Goal: Transaction & Acquisition: Purchase product/service

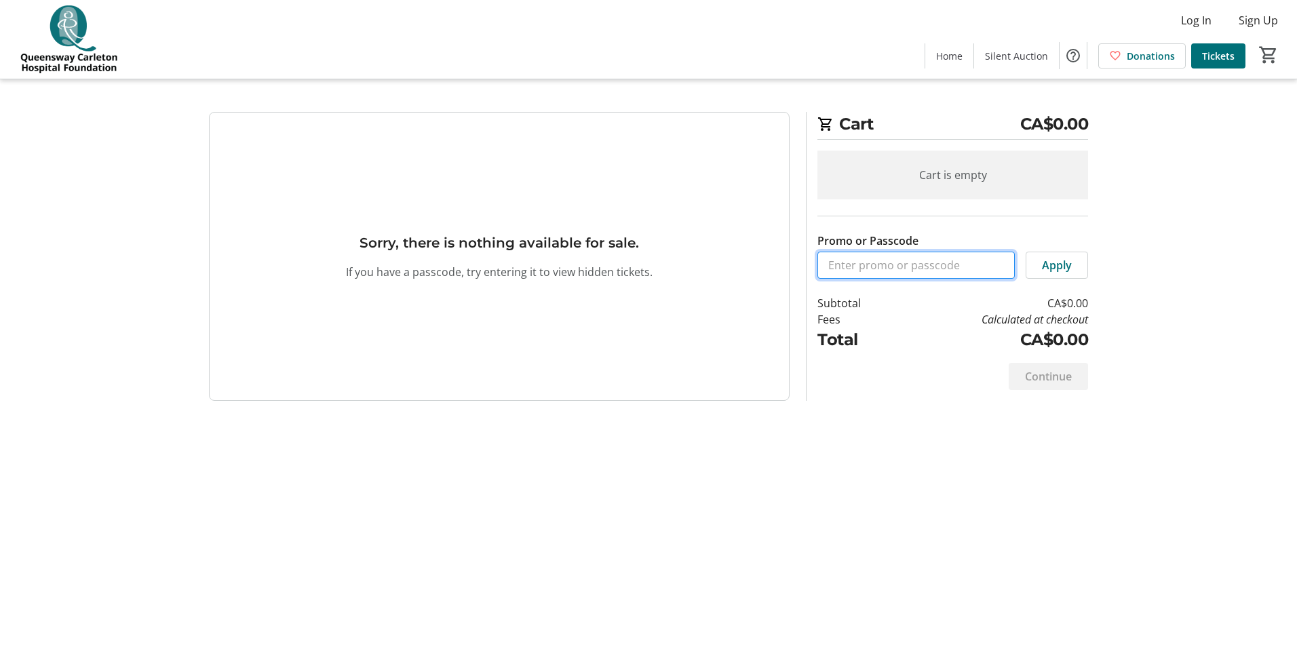
click at [912, 266] on input "Promo or Passcode" at bounding box center [915, 265] width 197 height 27
type input "[PERSON_NAME]"
click at [1040, 269] on span at bounding box center [1056, 265] width 61 height 33
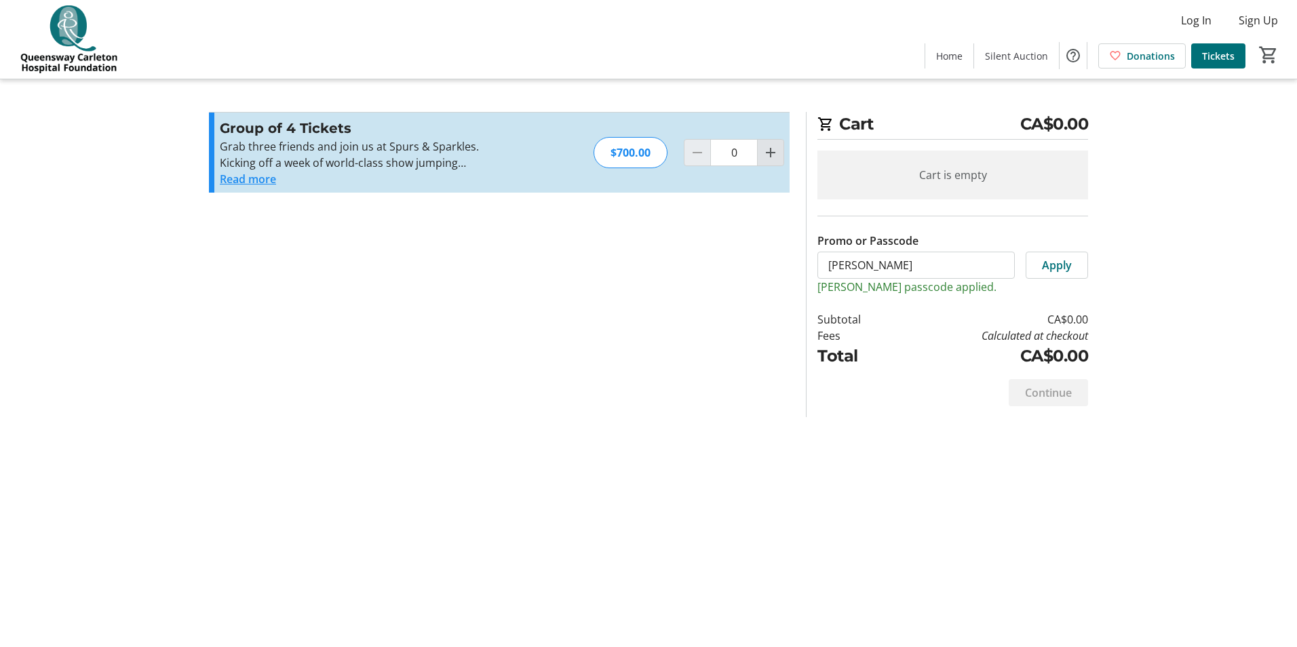
click at [772, 157] on mat-icon "Increment by one" at bounding box center [770, 152] width 16 height 16
type input "1"
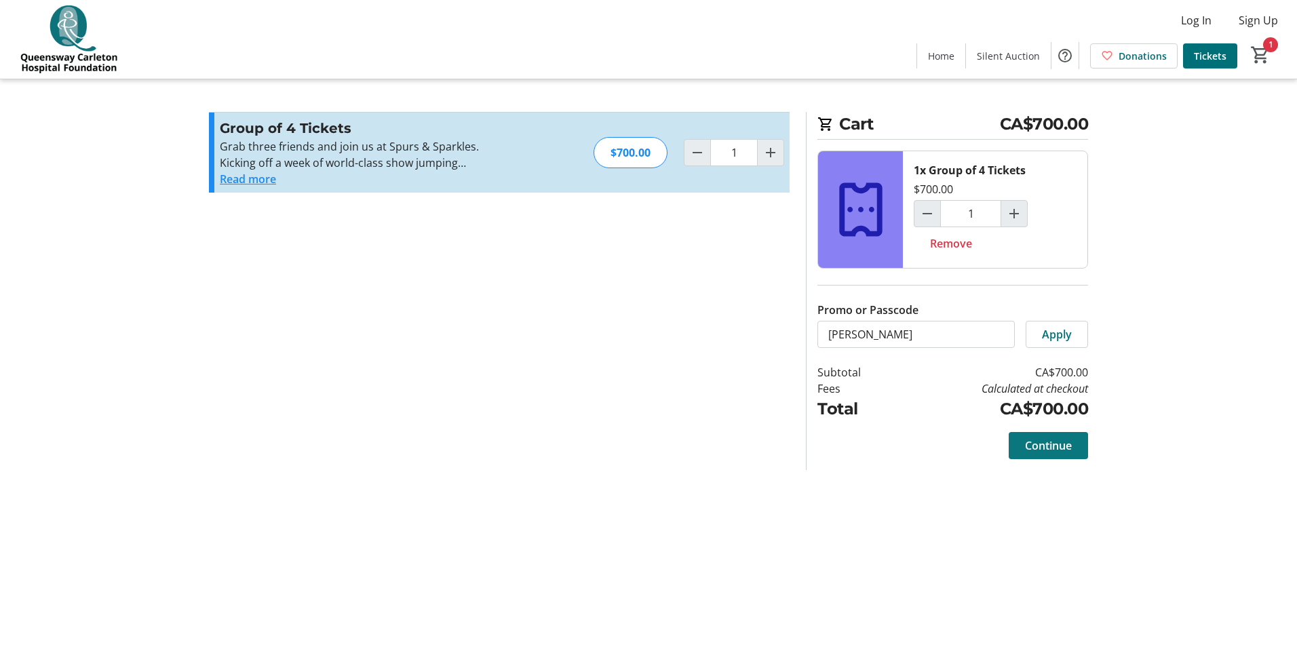
click at [1056, 449] on span "Continue" at bounding box center [1048, 445] width 47 height 16
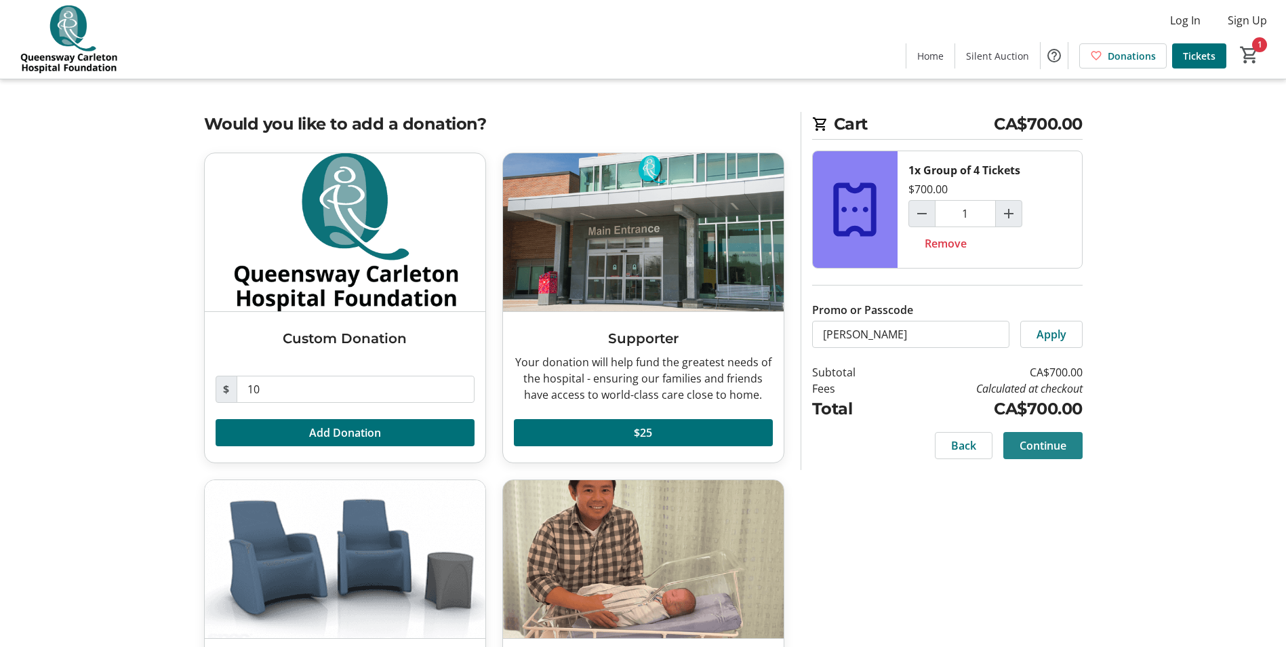
click at [1047, 450] on span "Continue" at bounding box center [1043, 445] width 47 height 16
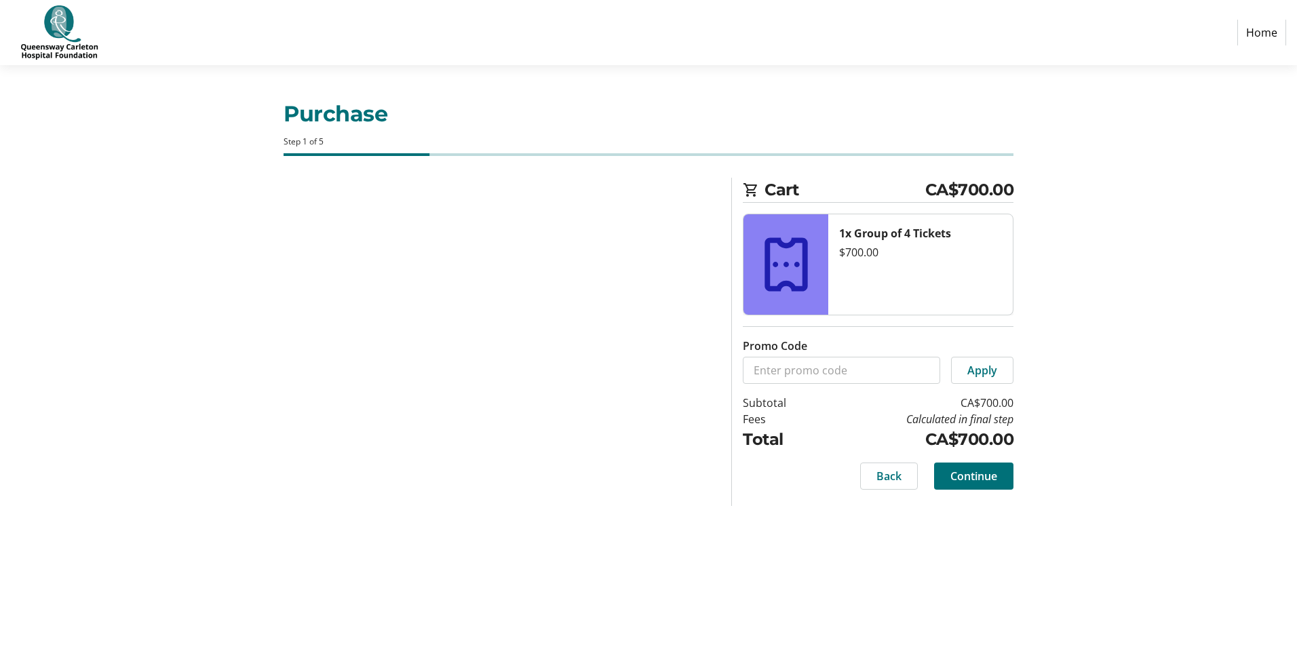
select select "CA"
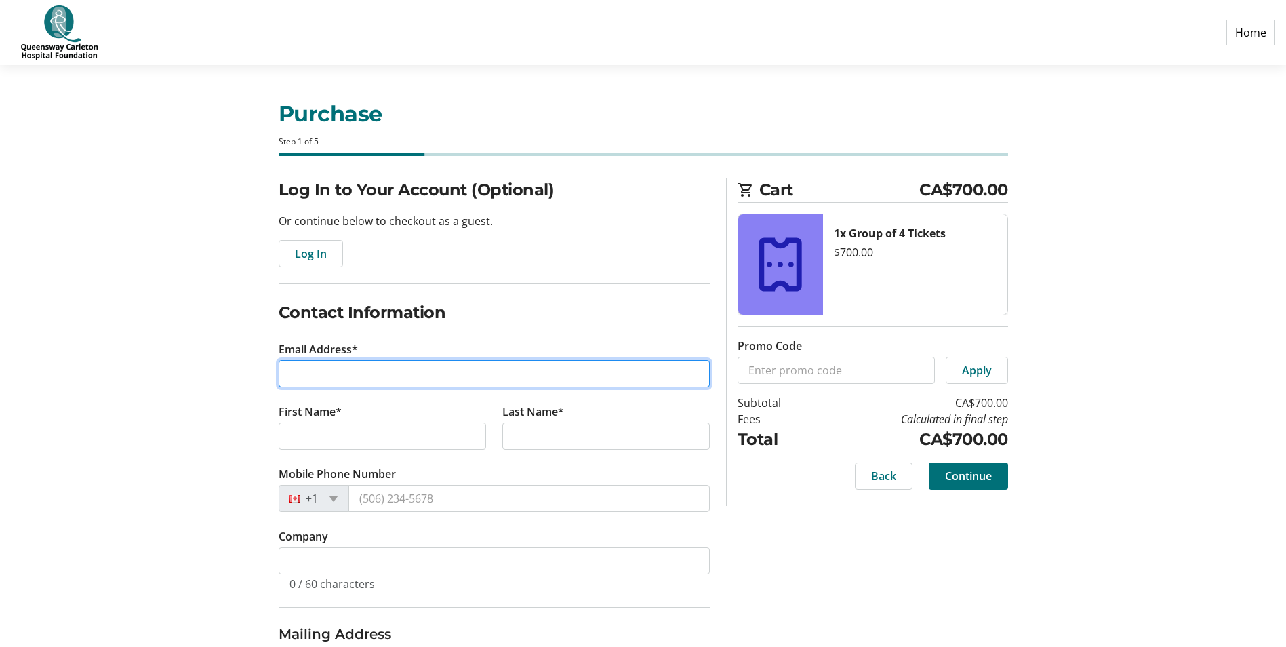
drag, startPoint x: 355, startPoint y: 373, endPoint x: 372, endPoint y: 372, distance: 17.7
click at [355, 373] on input "Email Address*" at bounding box center [494, 373] width 431 height 27
type input "[PERSON_NAME][EMAIL_ADDRESS][PERSON_NAME][DOMAIN_NAME]"
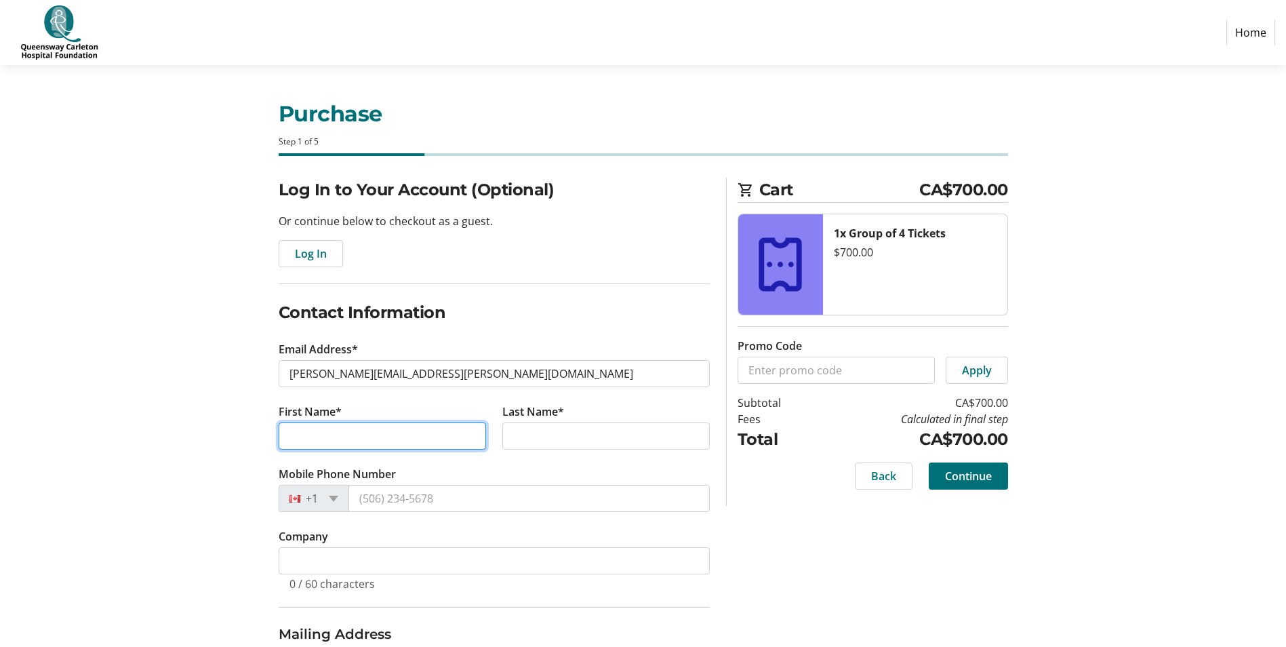
type input "[PERSON_NAME]"
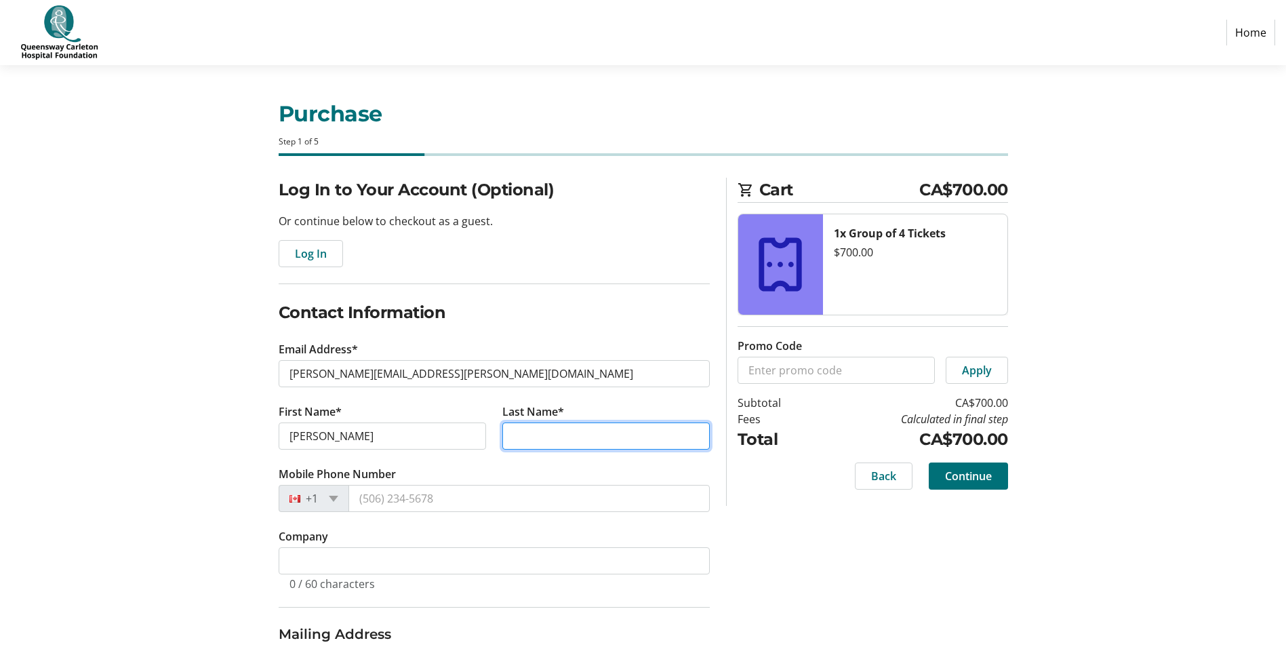
type input "[PERSON_NAME]"
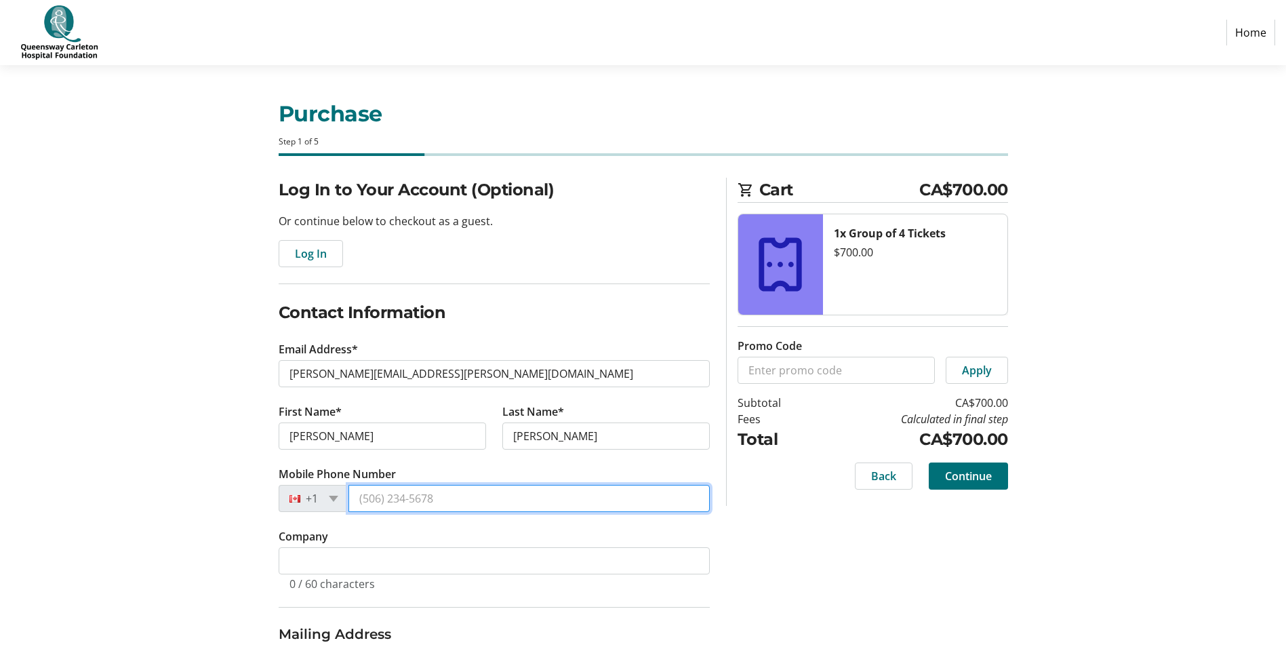
type input "[PHONE_NUMBER]"
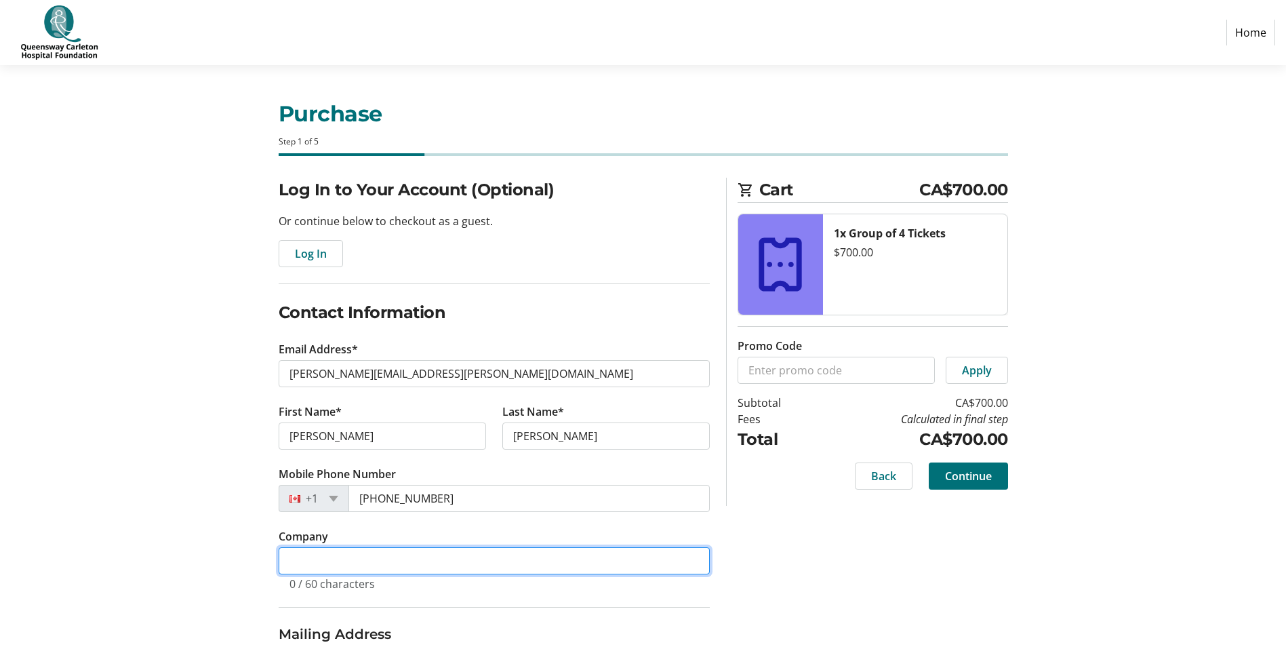
type input "Perv-eras"
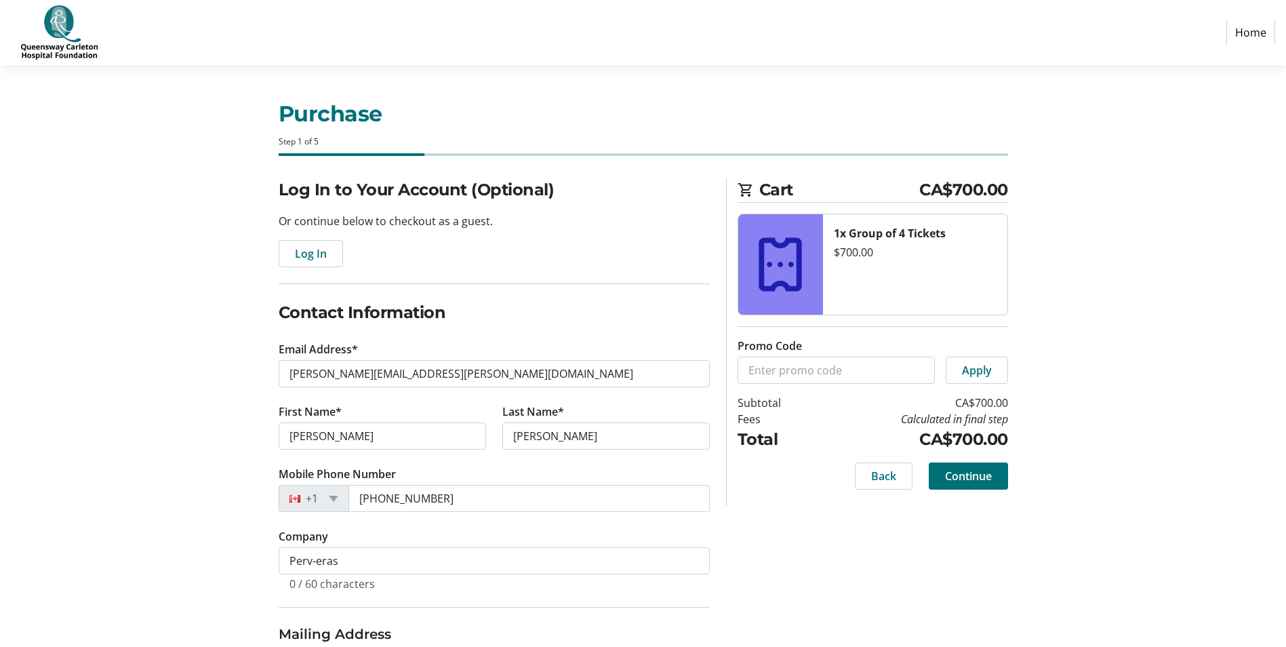
type input "[STREET_ADDRESS]"
type input "[GEOGRAPHIC_DATA]"
select select "ON"
type input "K2T0L5"
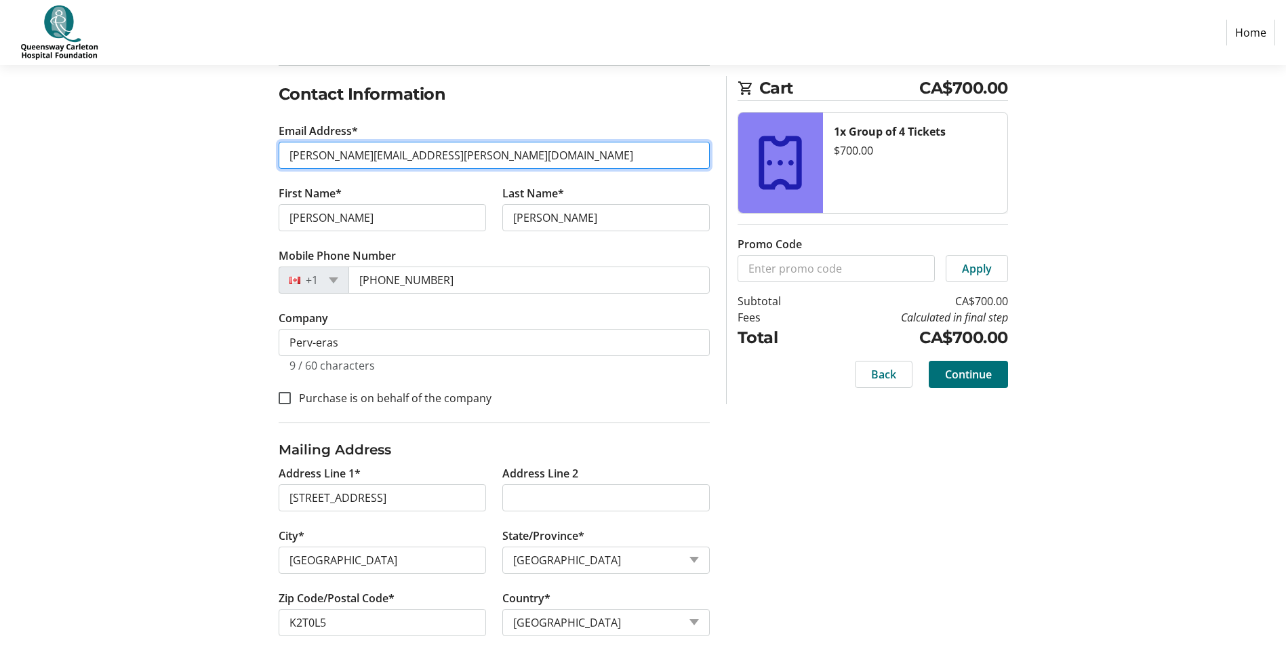
scroll to position [240, 0]
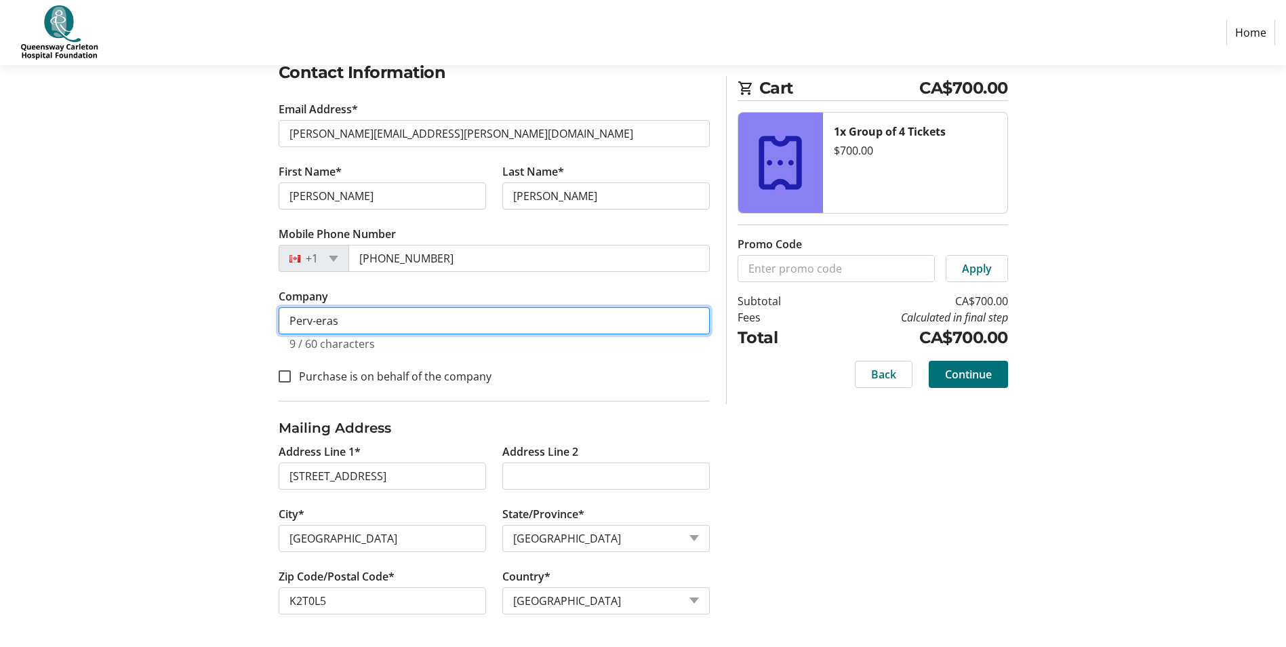
drag, startPoint x: 344, startPoint y: 324, endPoint x: 260, endPoint y: 327, distance: 84.1
click at [260, 327] on div "Log In to Your Account (Optional) Or continue below to checkout as a guest. Log…" at bounding box center [643, 292] width 895 height 709
type input "p"
type input "Proveras"
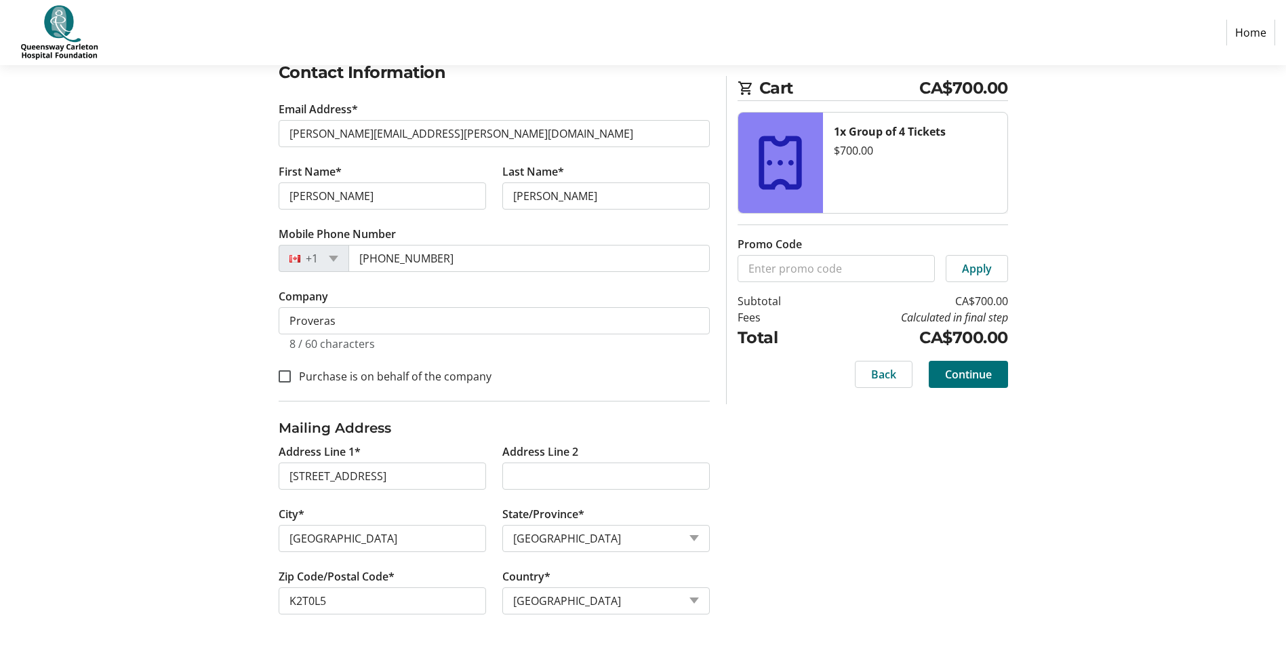
click at [570, 370] on div "Purchase is on behalf of the company" at bounding box center [494, 376] width 431 height 18
click at [978, 380] on span "Continue" at bounding box center [968, 374] width 47 height 16
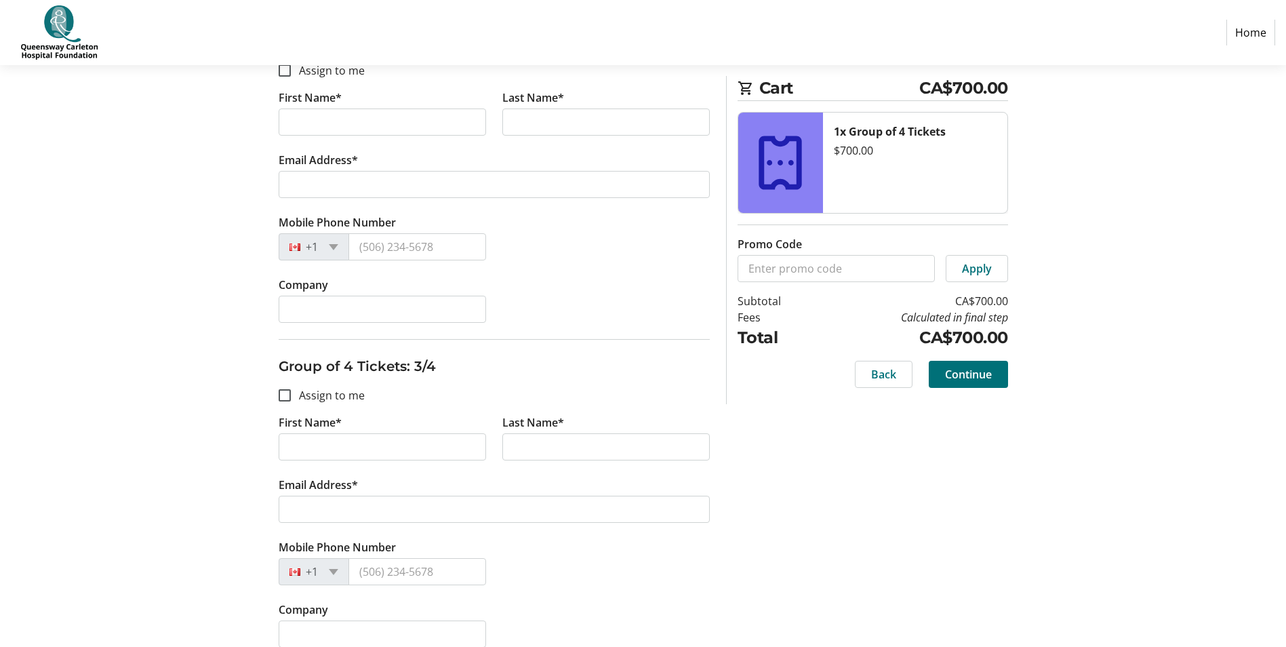
scroll to position [543, 0]
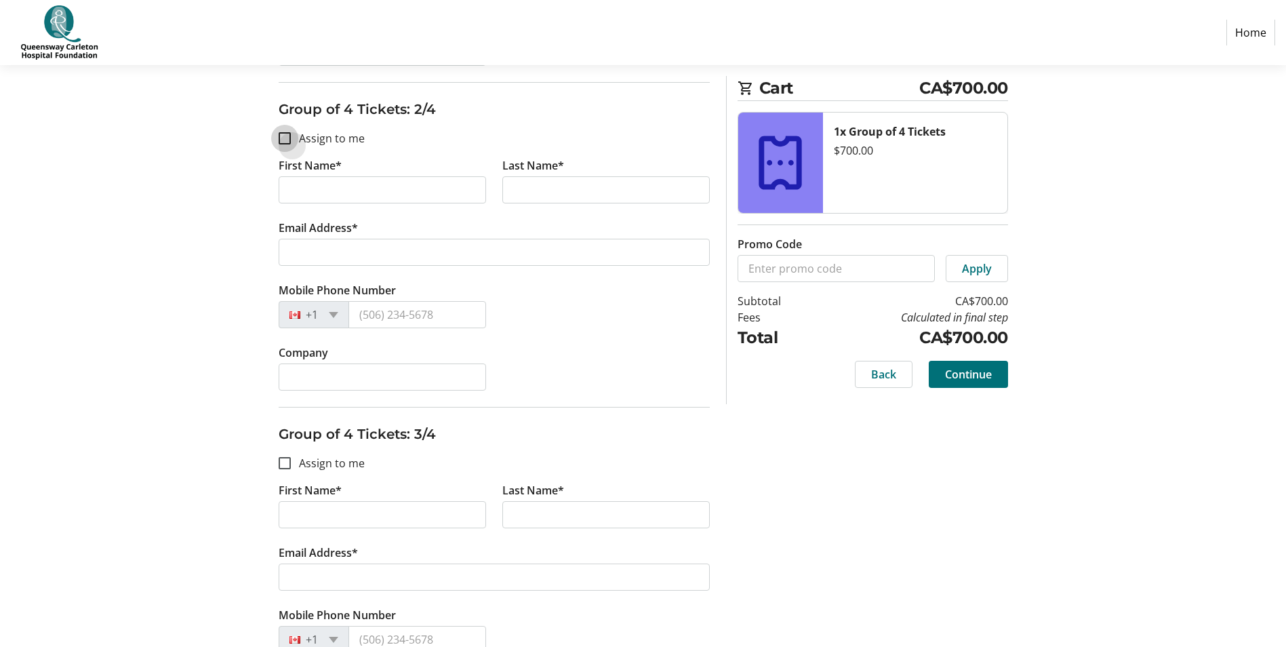
click at [285, 137] on input "Assign to me" at bounding box center [285, 138] width 12 height 12
checkbox input "true"
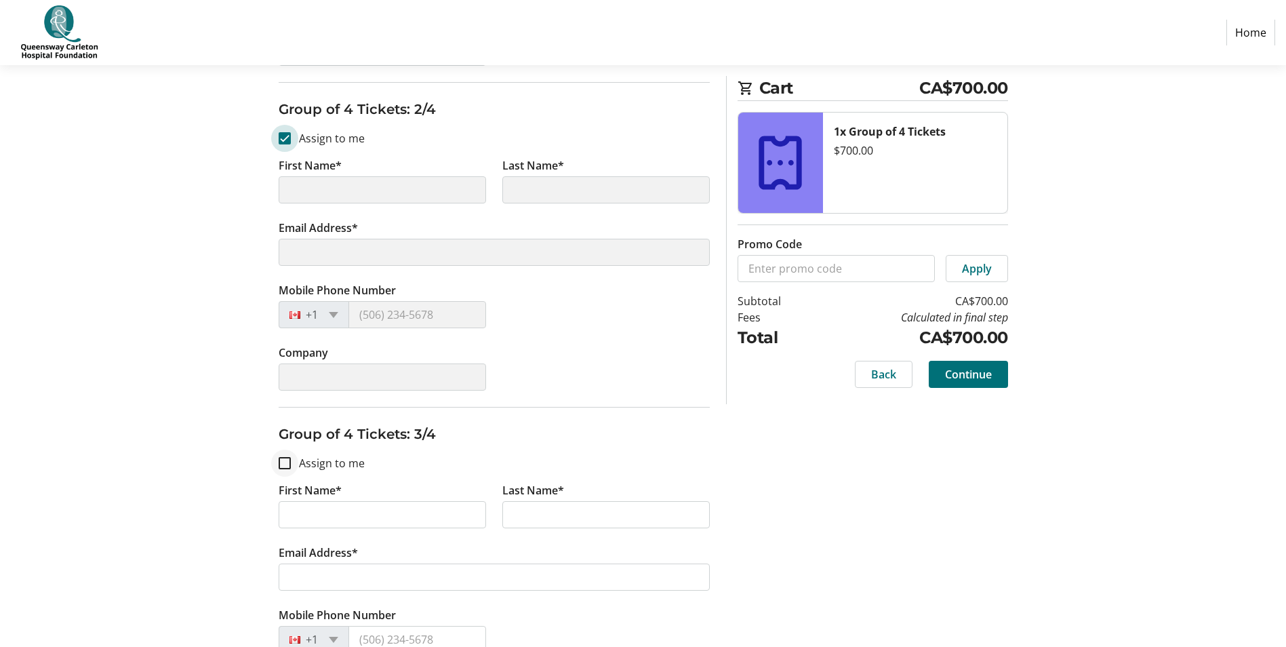
type input "[PERSON_NAME]"
type input "[PERSON_NAME][EMAIL_ADDRESS][PERSON_NAME][DOMAIN_NAME]"
type input "[PHONE_NUMBER]"
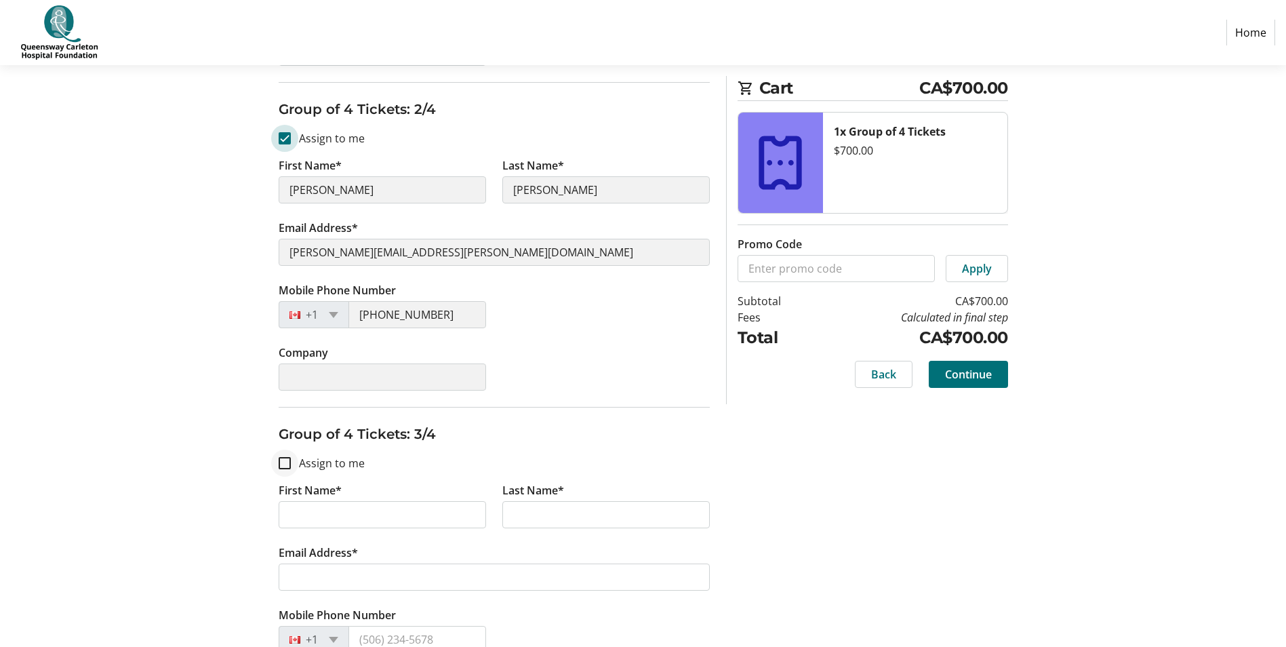
type input "Proveras"
click at [287, 462] on input "Assign to me" at bounding box center [285, 463] width 12 height 12
checkbox input "true"
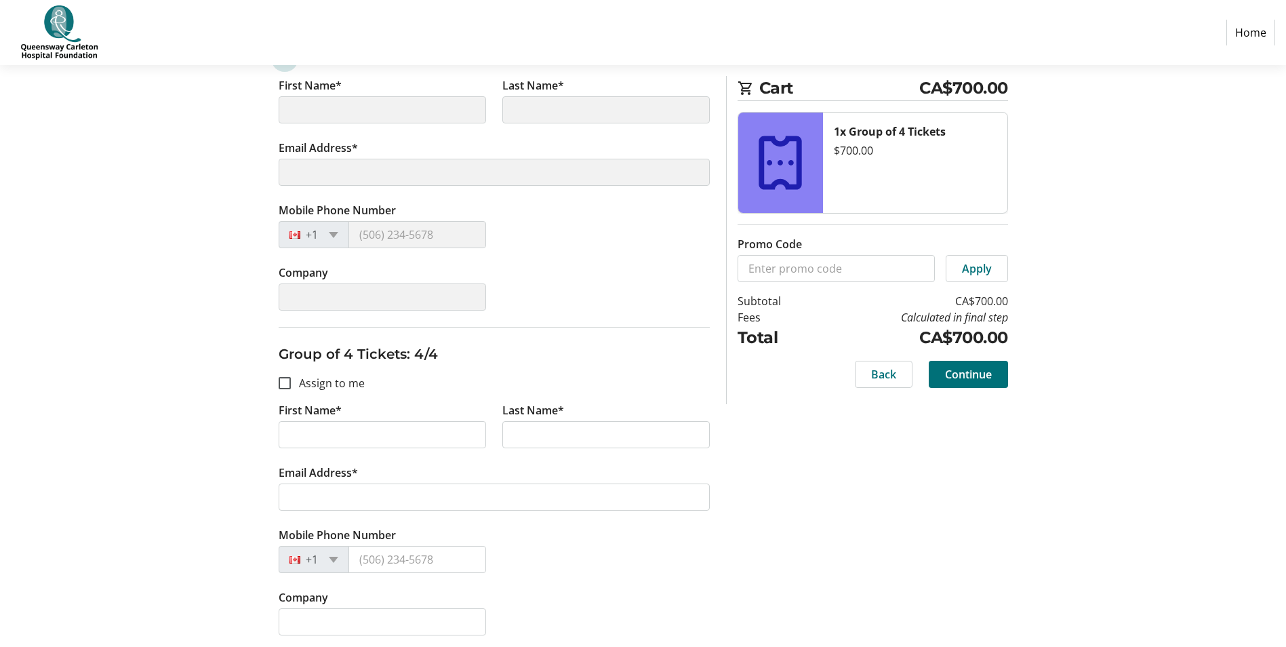
scroll to position [949, 0]
type input "[PERSON_NAME]"
type input "[PERSON_NAME][EMAIL_ADDRESS][PERSON_NAME][DOMAIN_NAME]"
type input "[PHONE_NUMBER]"
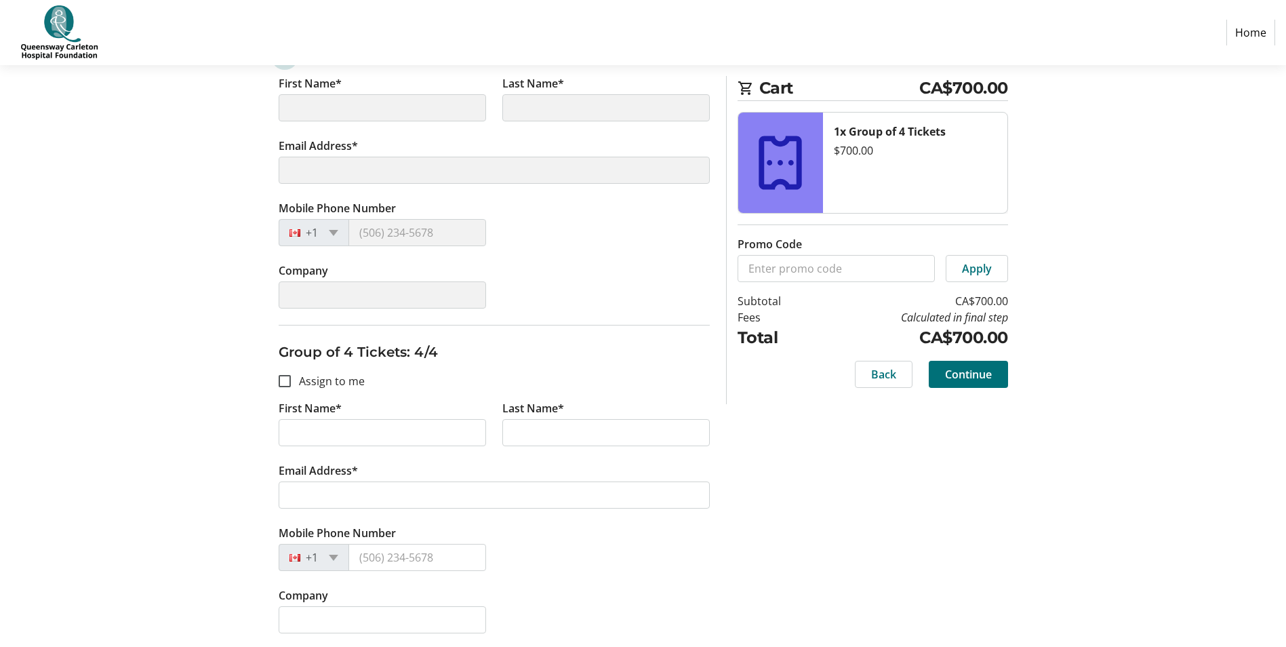
type input "Proveras"
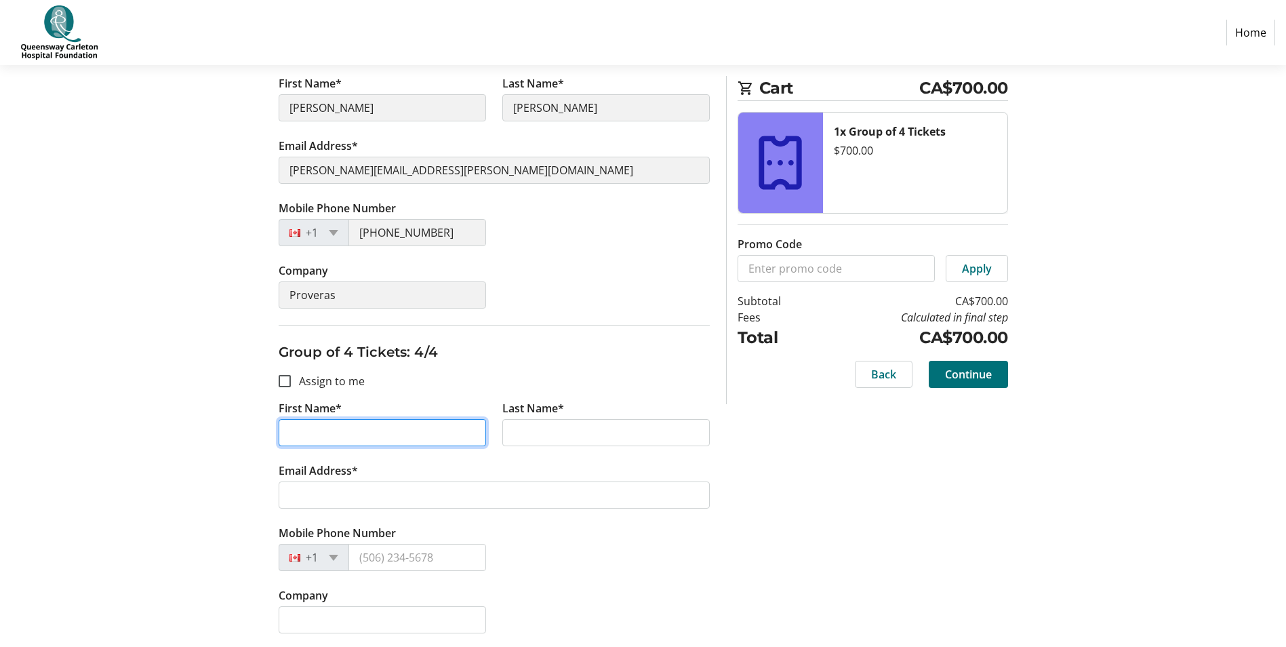
click at [333, 439] on input "First Name*" at bounding box center [383, 432] width 208 height 27
type input "[PERSON_NAME]"
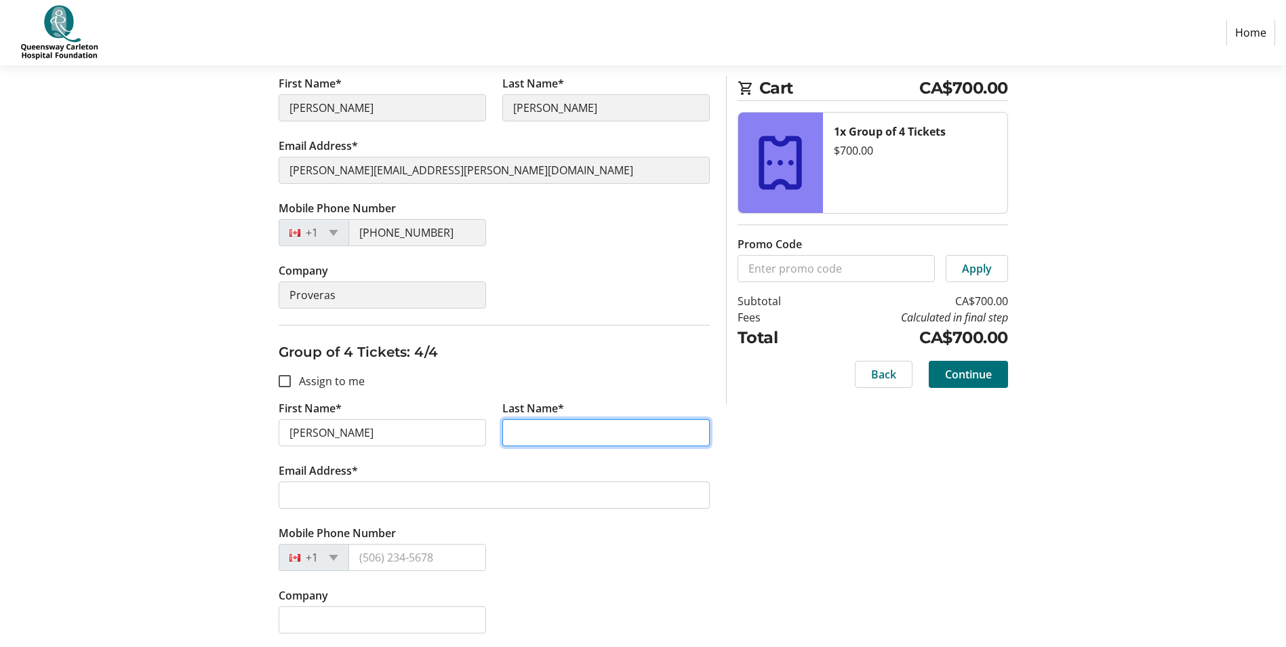
click at [536, 431] on input "Last Name*" at bounding box center [607, 432] width 208 height 27
type input "[PERSON_NAME]"
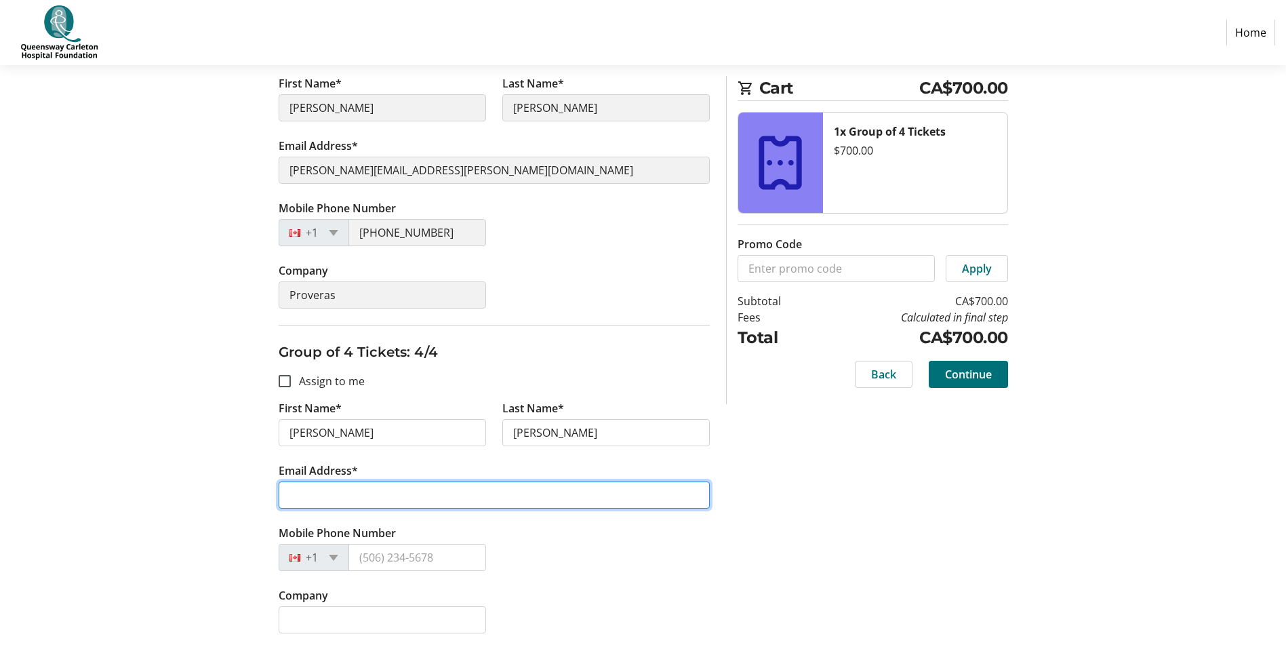
click at [334, 496] on input "Email Address*" at bounding box center [494, 494] width 431 height 27
type input "a"
type input "[PERSON_NAME][EMAIL_ADDRESS][PERSON_NAME][DOMAIN_NAME]"
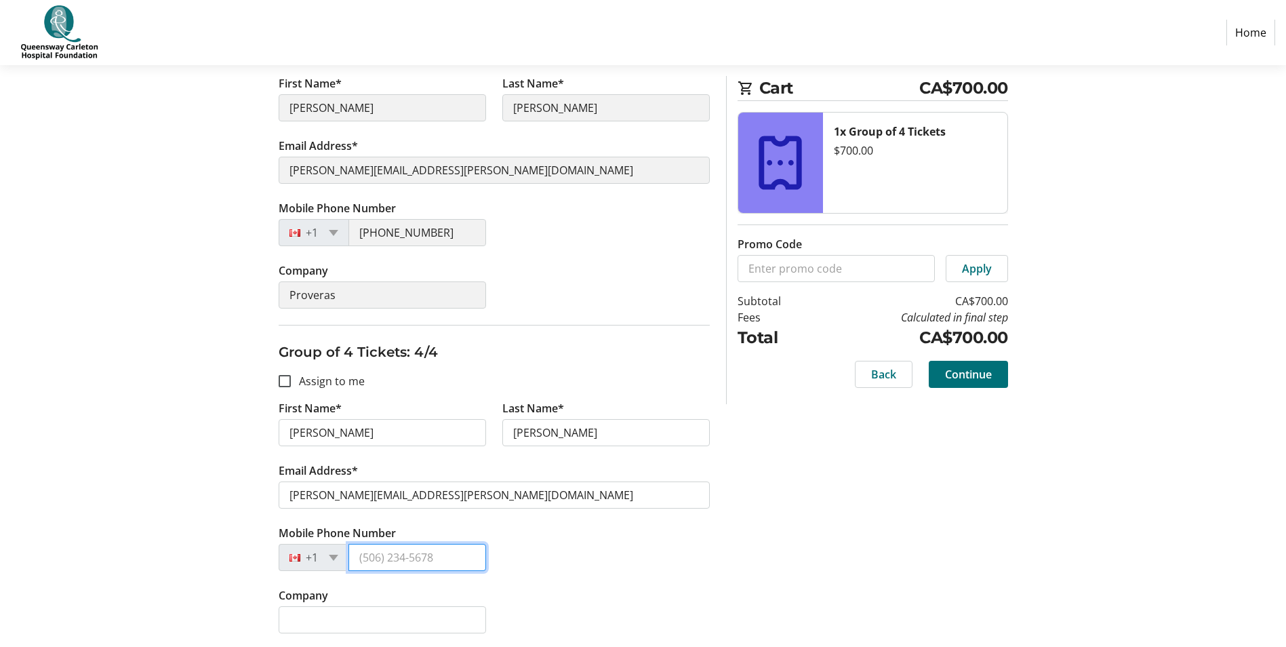
click at [407, 555] on input "Mobile Phone Number" at bounding box center [418, 557] width 138 height 27
click at [417, 554] on input "Mobile Phone Number" at bounding box center [418, 557] width 138 height 27
type input "[PHONE_NUMBER]"
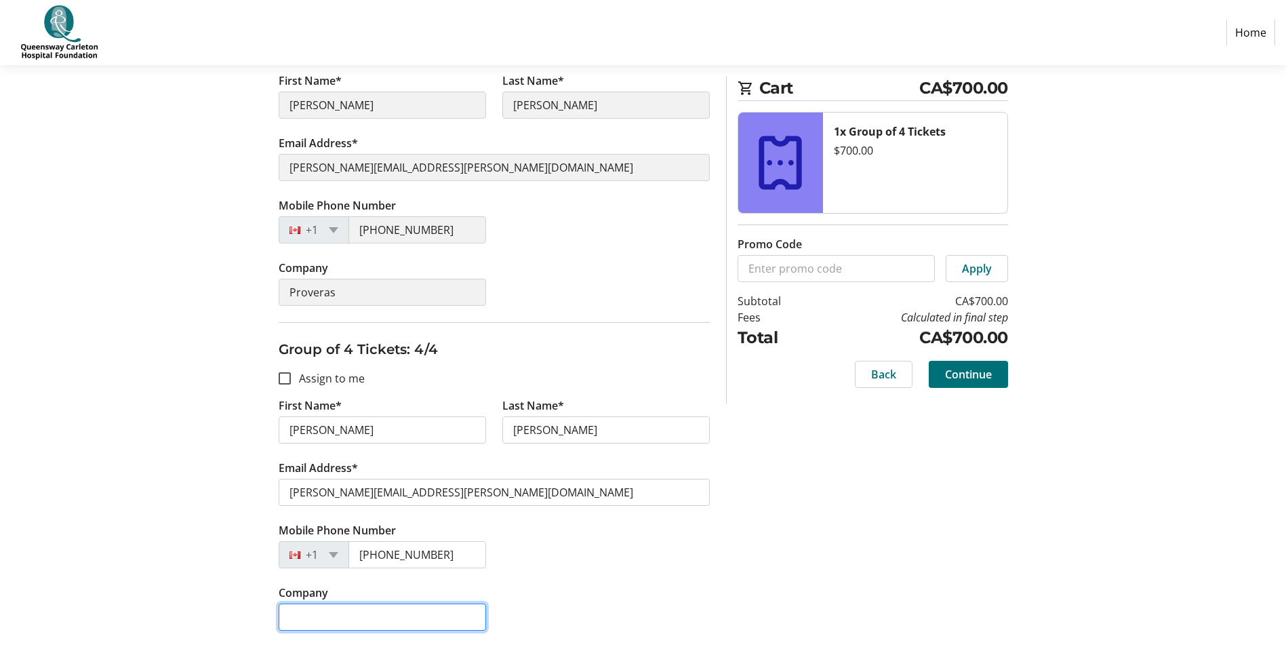
click at [379, 619] on input "Company" at bounding box center [383, 617] width 208 height 27
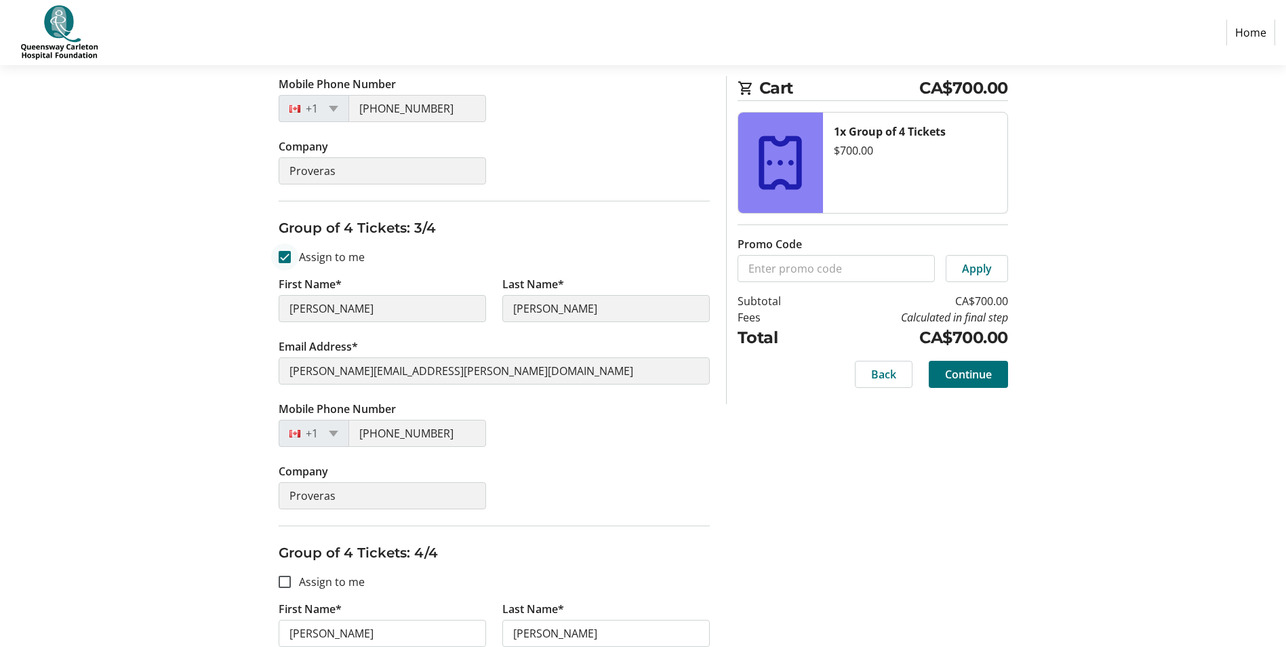
type input "Proveras"
click at [286, 254] on input "Assign to me" at bounding box center [285, 257] width 12 height 12
checkbox input "false"
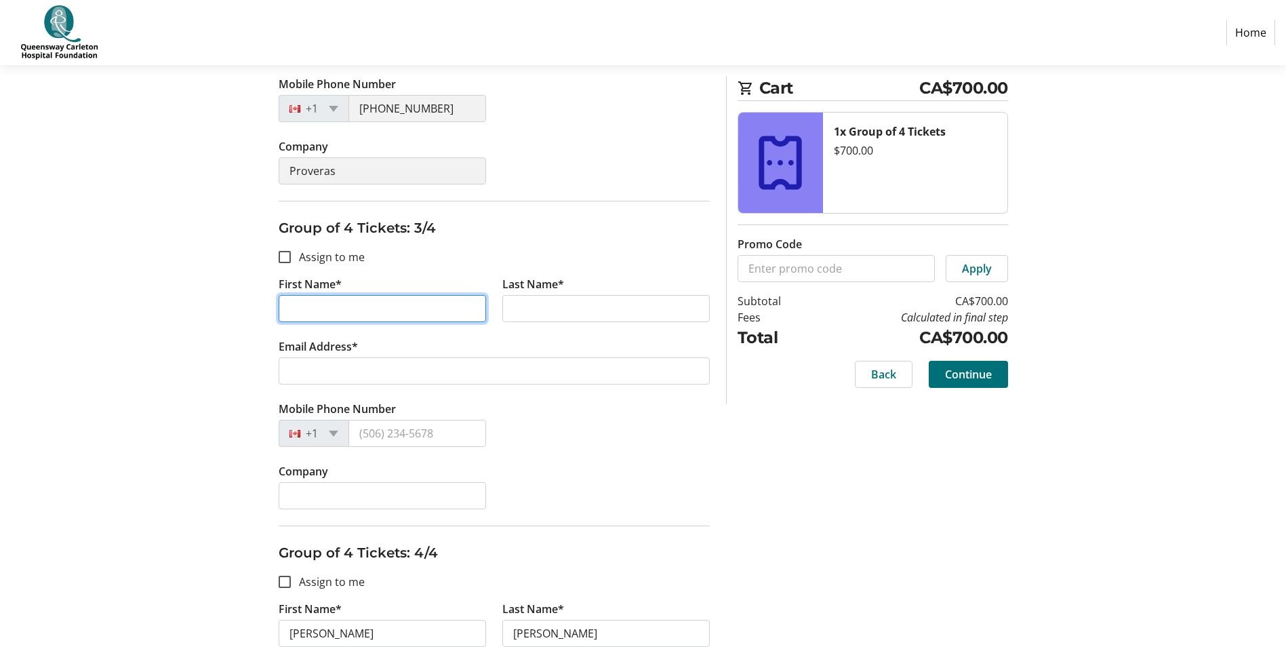
click at [332, 308] on input "First Name*" at bounding box center [383, 308] width 208 height 27
type input "[PERSON_NAME]"
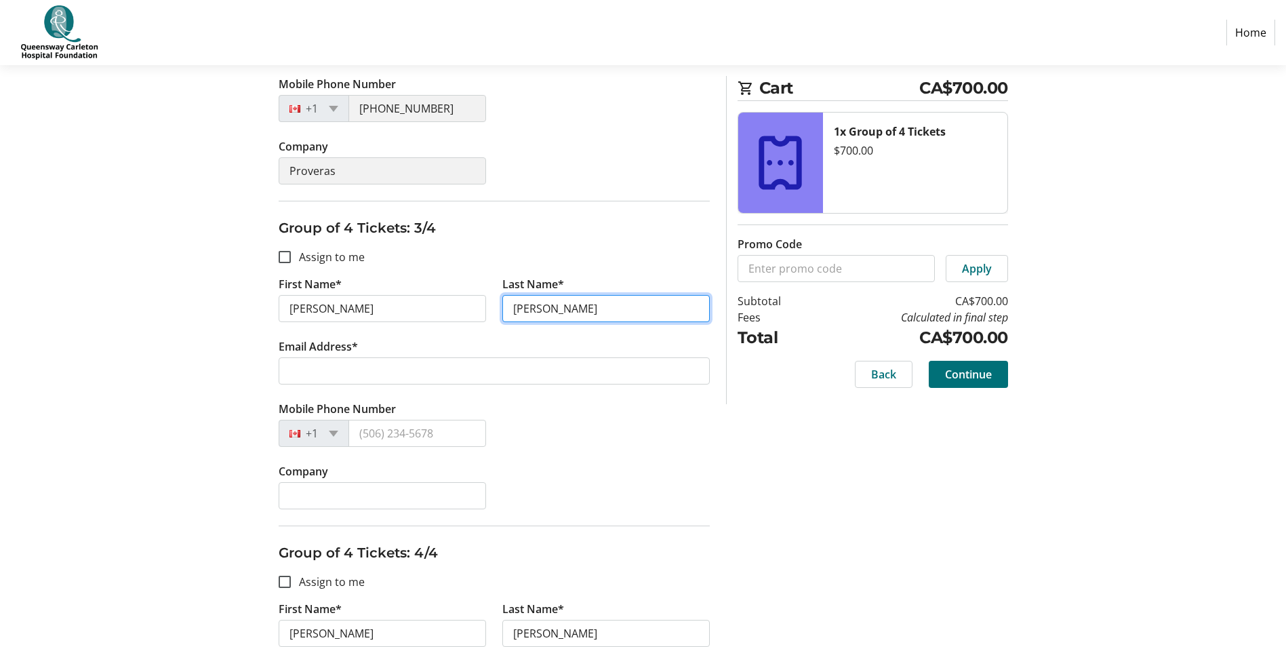
type input "[PERSON_NAME]"
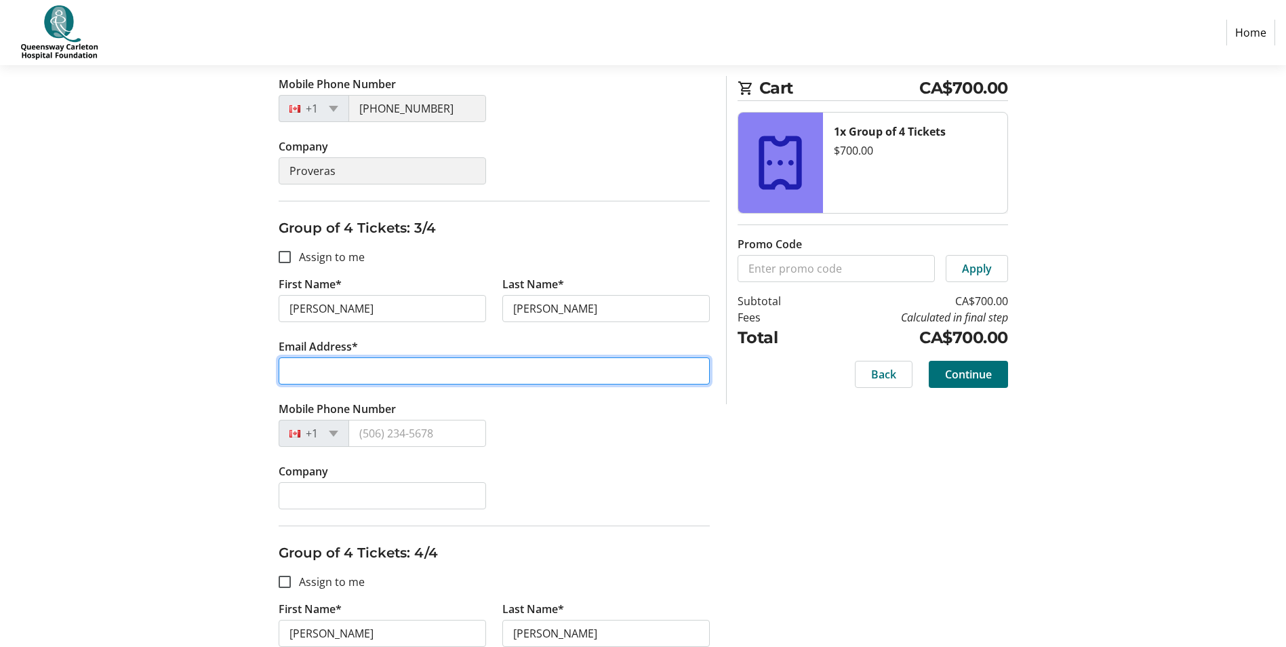
click at [319, 367] on input "Email Address*" at bounding box center [494, 370] width 431 height 27
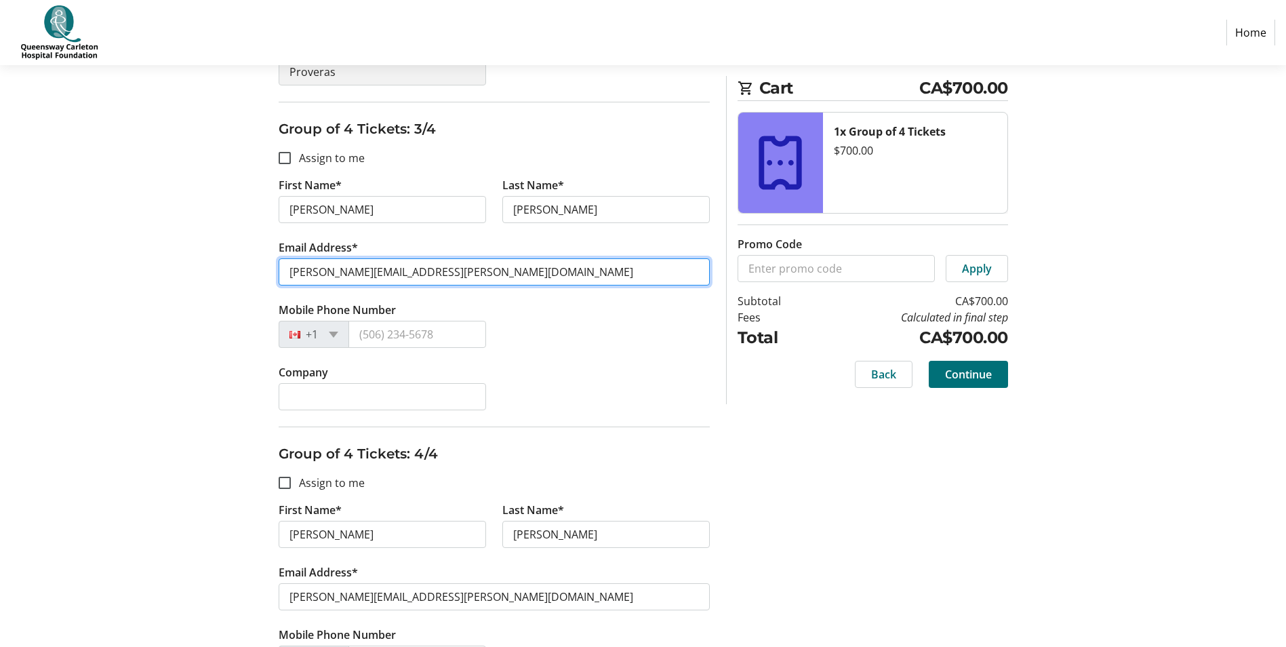
scroll to position [952, 0]
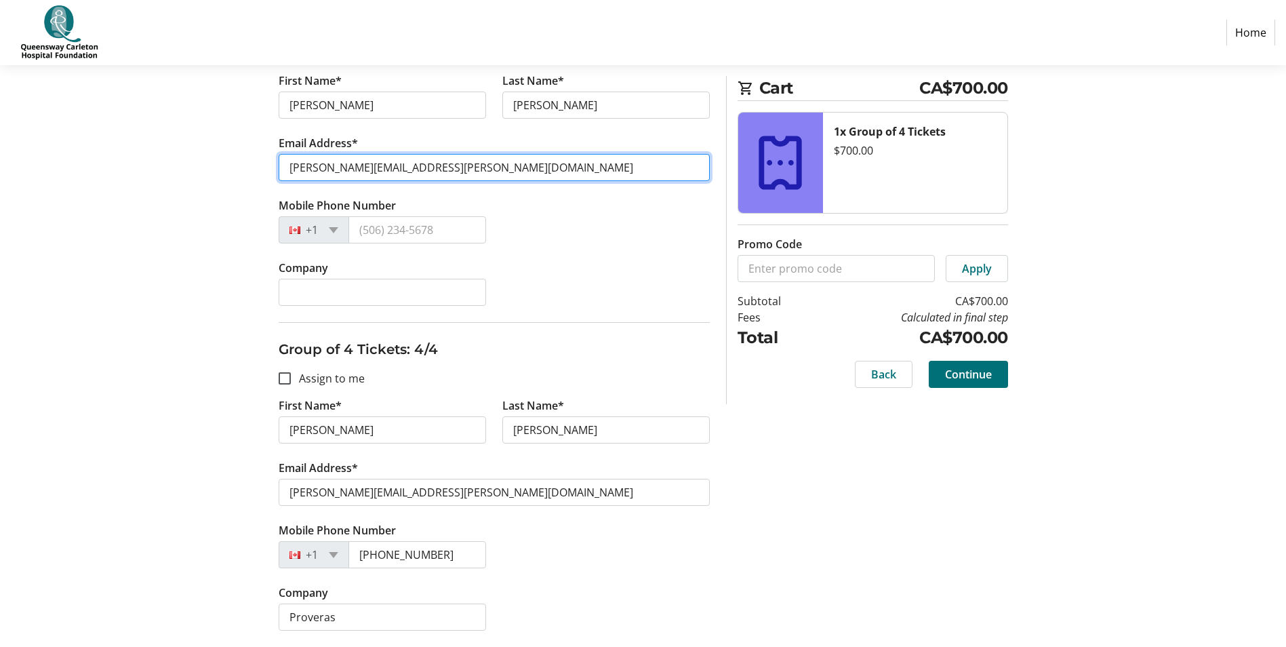
type input "[PERSON_NAME][EMAIL_ADDRESS][PERSON_NAME][DOMAIN_NAME]"
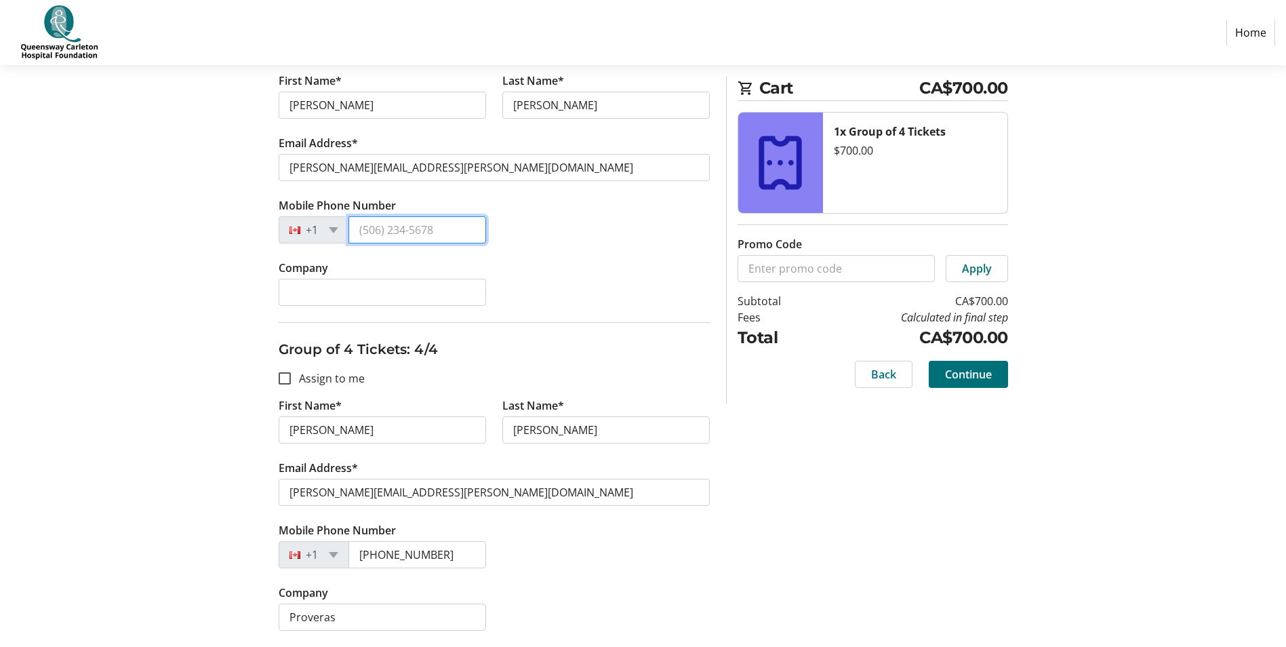
click at [391, 229] on input "Mobile Phone Number" at bounding box center [418, 229] width 138 height 27
type input "[PHONE_NUMBER]"
click at [588, 258] on div "Mobile Phone Number [PHONE_NUMBER]" at bounding box center [495, 228] width 448 height 62
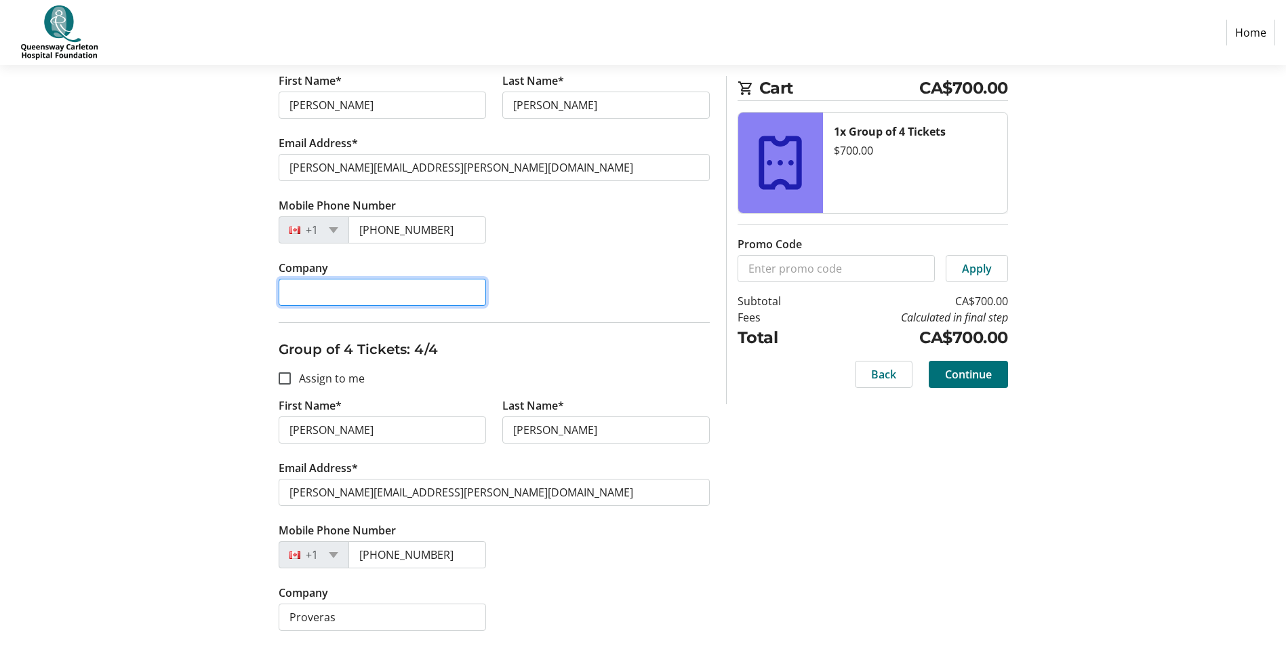
click at [399, 298] on input "Company" at bounding box center [383, 292] width 208 height 27
type input "Proveras"
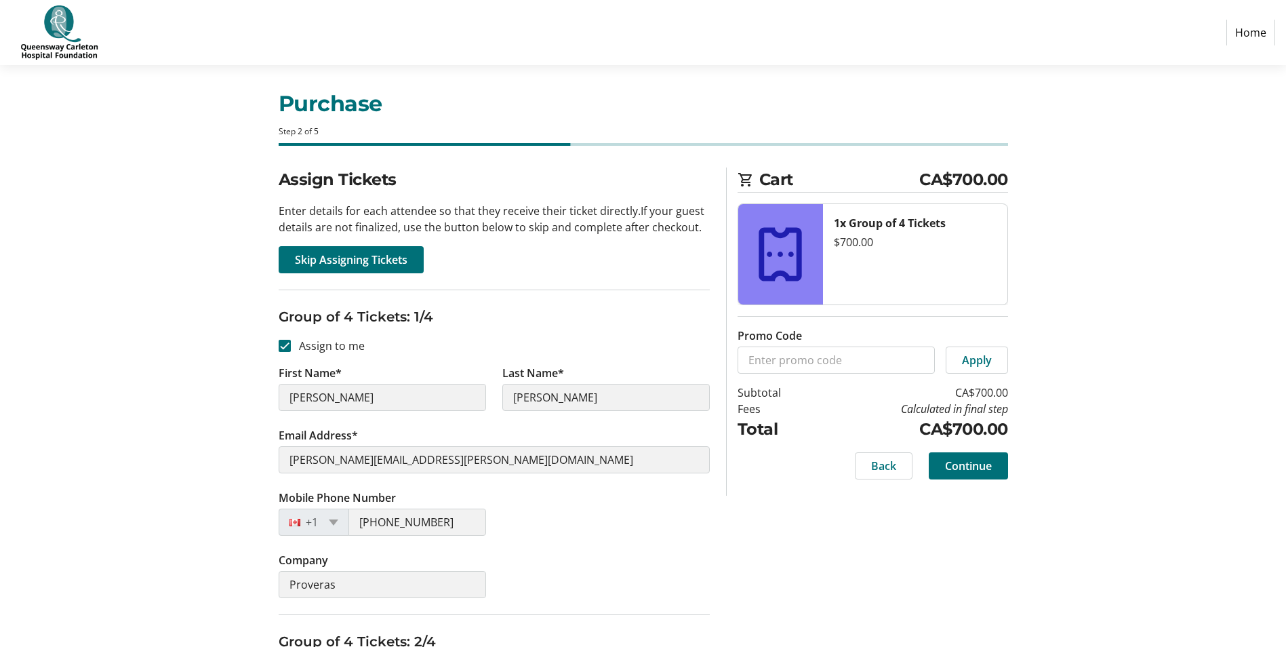
scroll to position [3, 0]
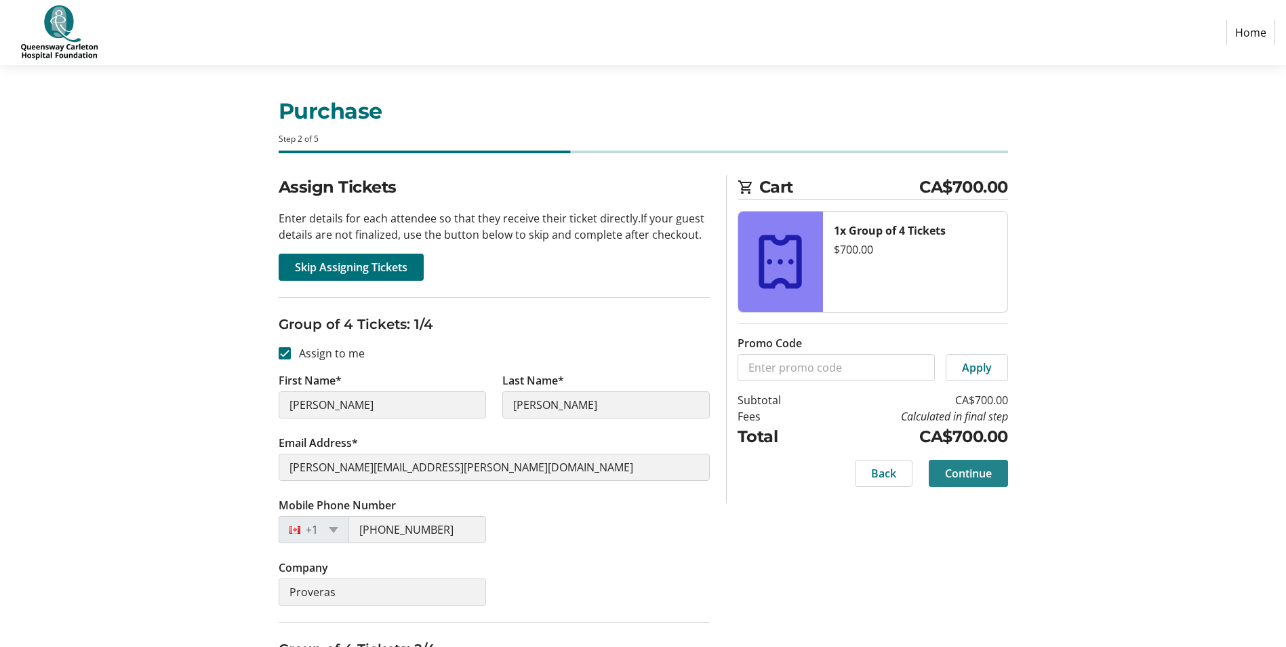
click at [963, 472] on span "Continue" at bounding box center [968, 473] width 47 height 16
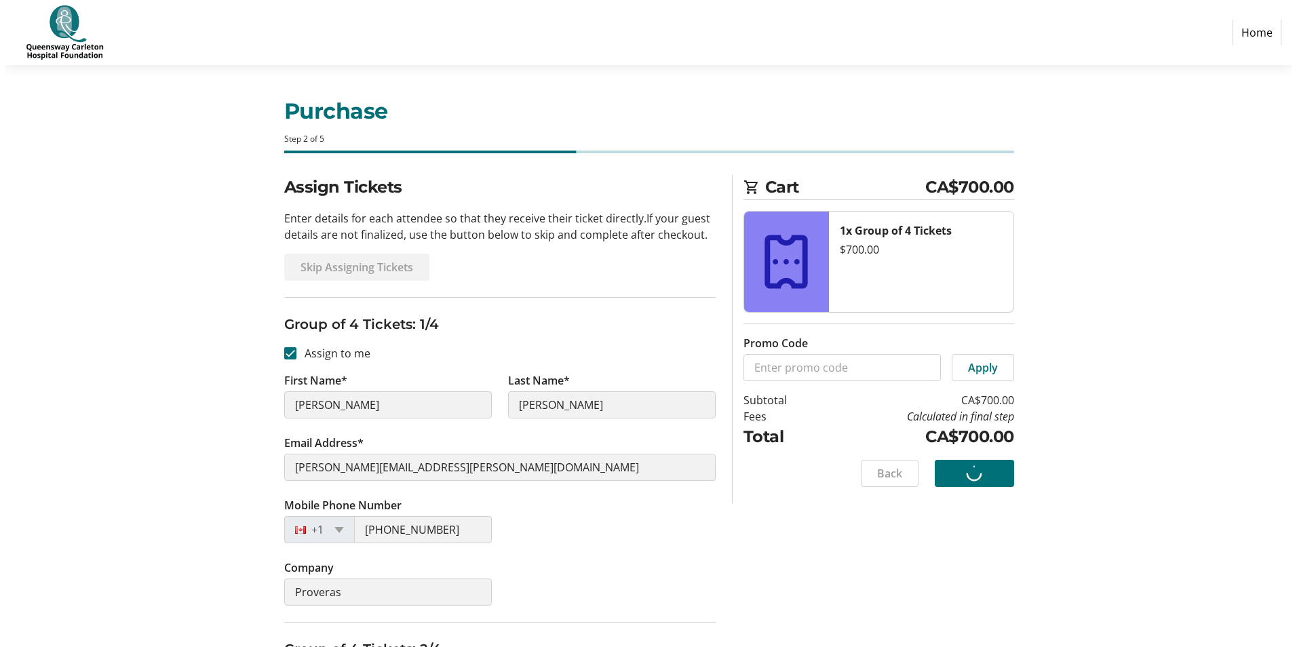
scroll to position [0, 0]
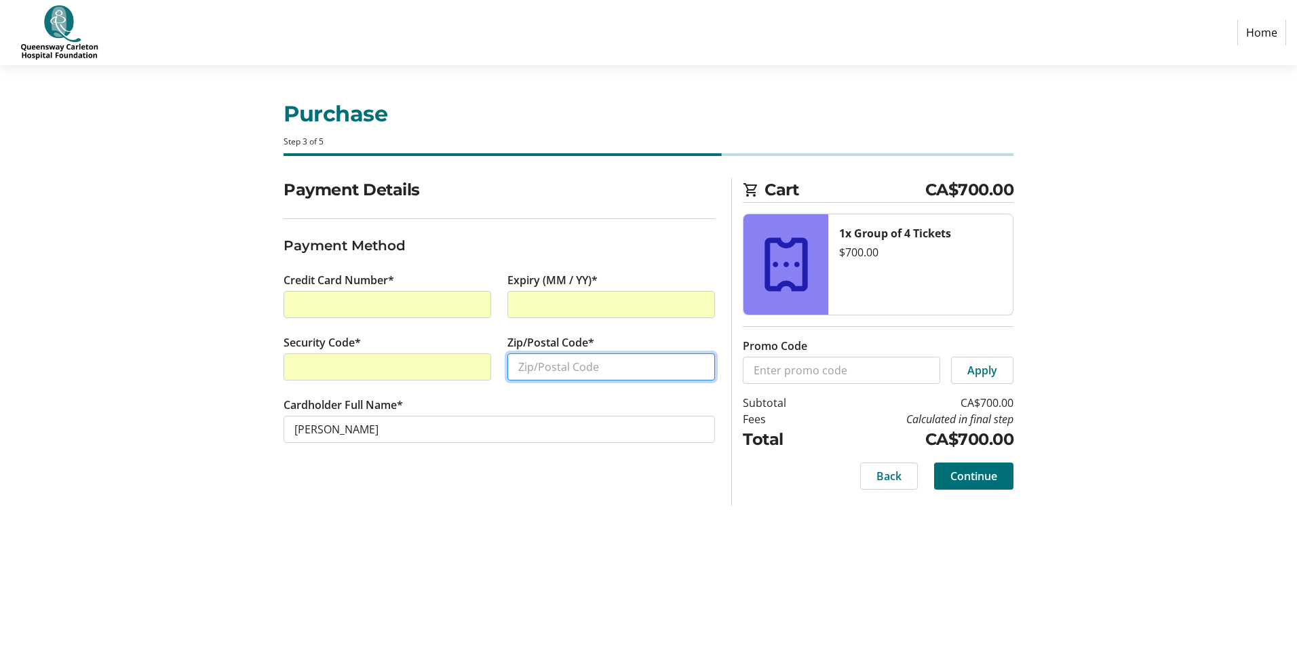
click at [587, 368] on input "Zip/Postal Code*" at bounding box center [611, 366] width 208 height 27
type input "K2T0L5"
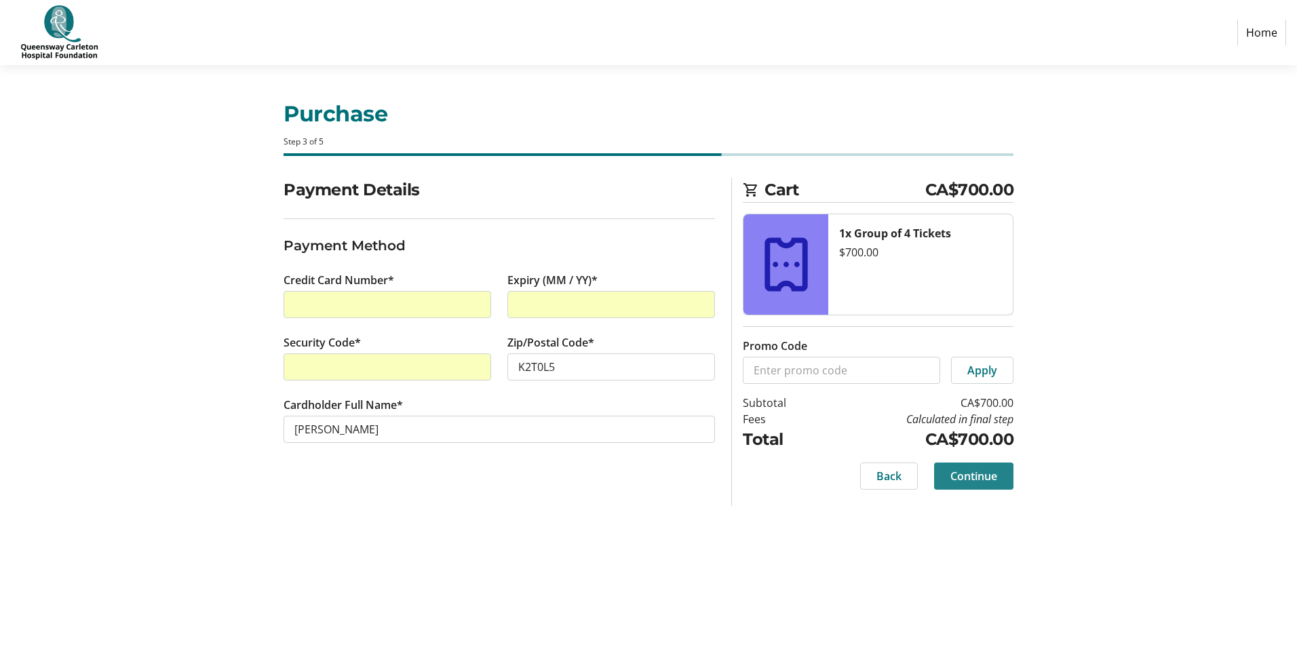
click at [970, 475] on span "Continue" at bounding box center [973, 476] width 47 height 16
